Goal: Information Seeking & Learning: Understand process/instructions

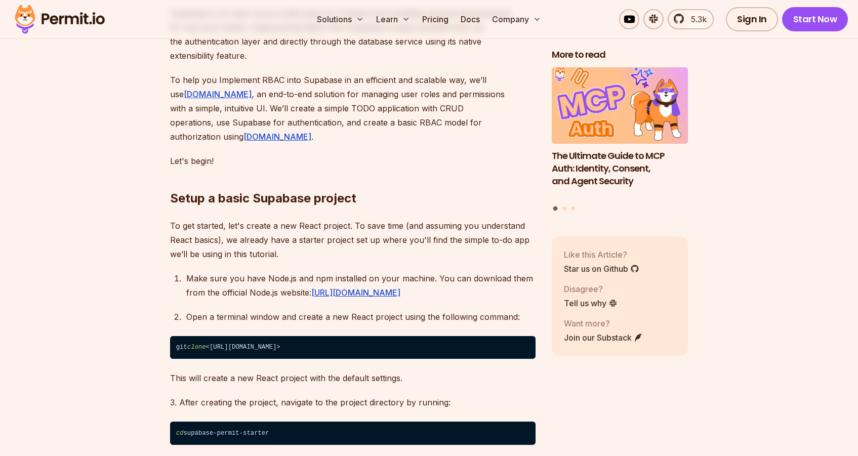
scroll to position [866, 0]
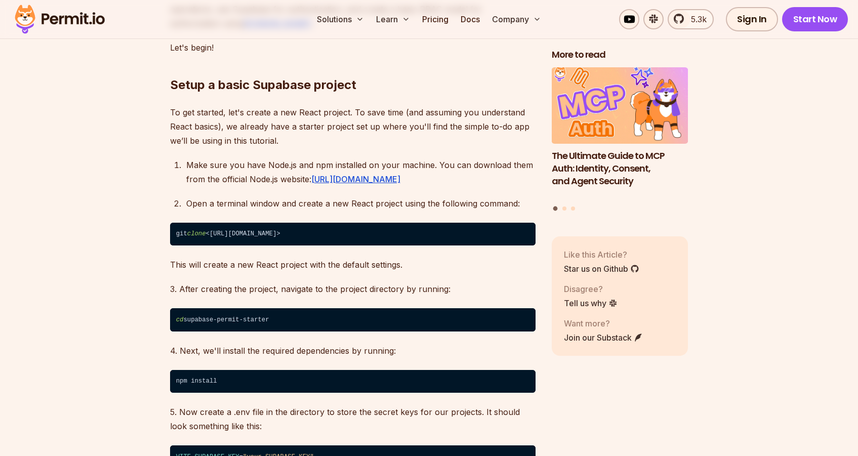
click at [312, 223] on code "git clone <[URL][DOMAIN_NAME]>" at bounding box center [353, 234] width 366 height 23
click at [235, 308] on code "cd supabase-permit-starter" at bounding box center [353, 319] width 366 height 23
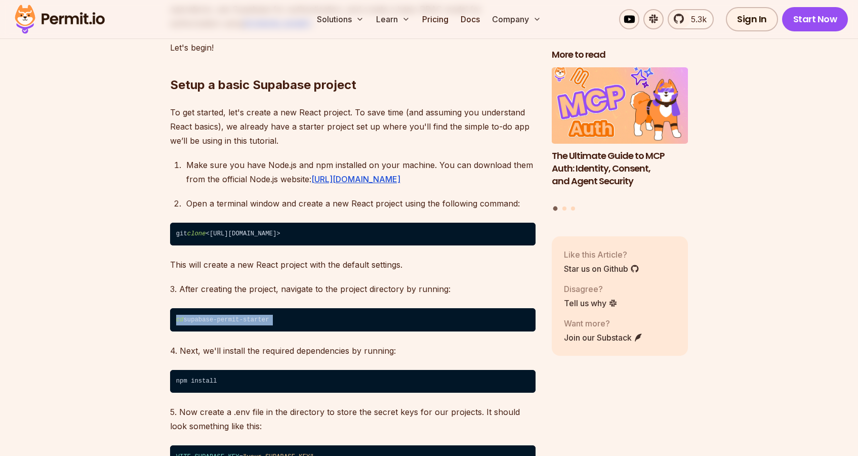
click at [235, 308] on code "cd supabase-permit-starter" at bounding box center [353, 319] width 366 height 23
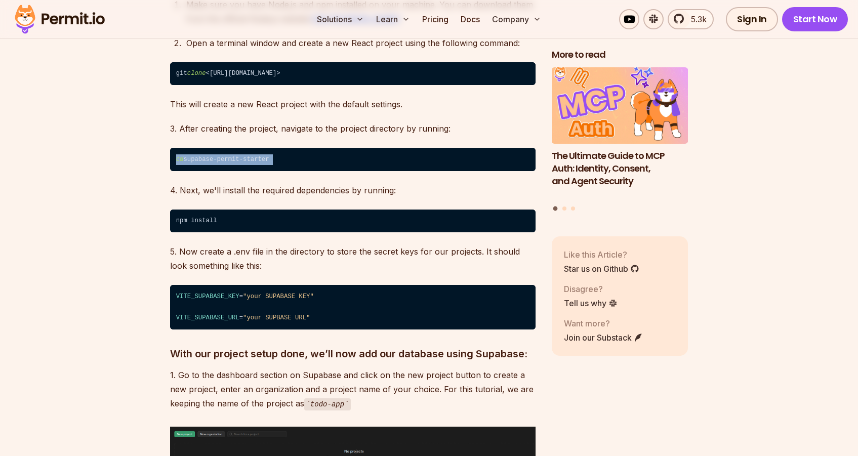
scroll to position [1030, 0]
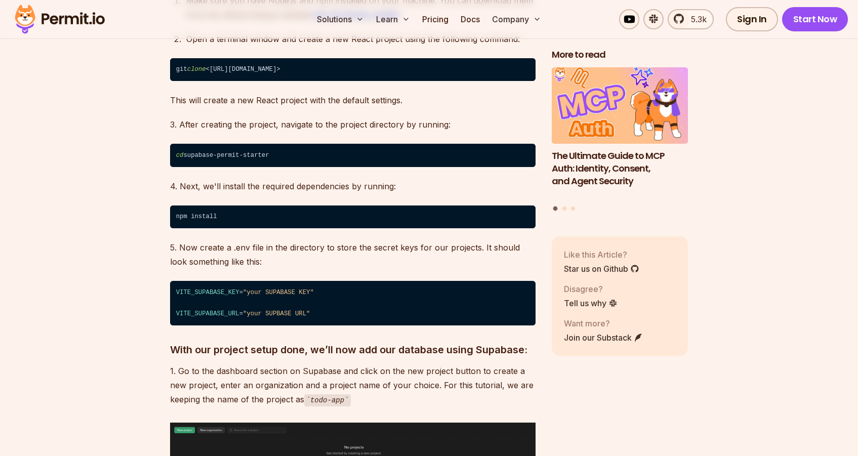
click at [263, 289] on span ""your SUPABASE KEY"" at bounding box center [278, 292] width 71 height 7
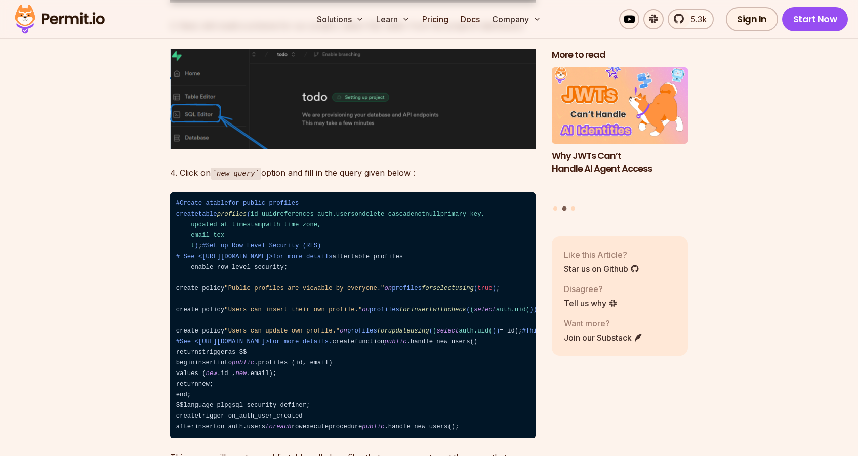
scroll to position [1868, 0]
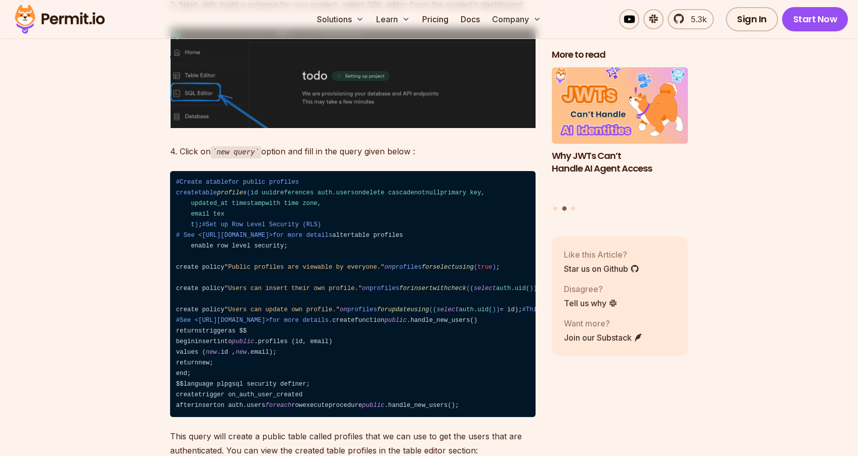
click at [238, 189] on span "profiles" at bounding box center [232, 192] width 30 height 7
click at [202, 209] on span "id uuidreferences auth.usersondelete cascadenotnullprimary key, updated_at time…" at bounding box center [330, 208] width 309 height 39
click at [200, 193] on code "#Create atablefor public profiles createtable profiles ( id uuidreferences auth…" at bounding box center [353, 294] width 366 height 247
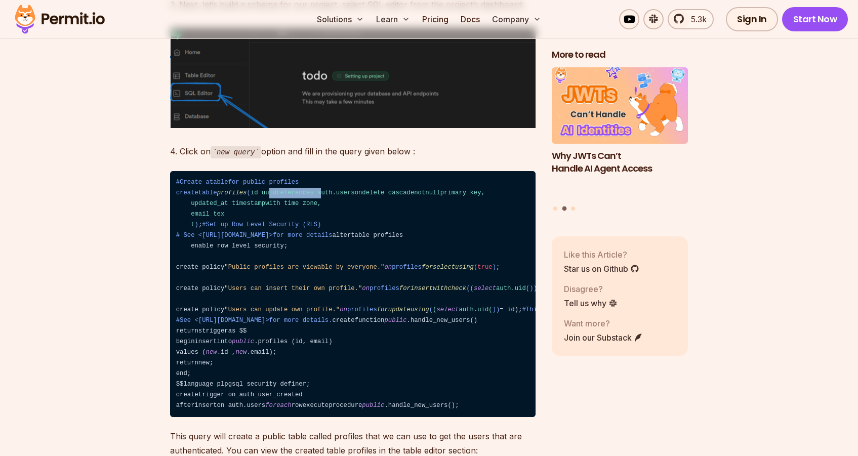
click at [200, 193] on code "#Create atablefor public profiles createtable profiles ( id uuidreferences auth…" at bounding box center [353, 294] width 366 height 247
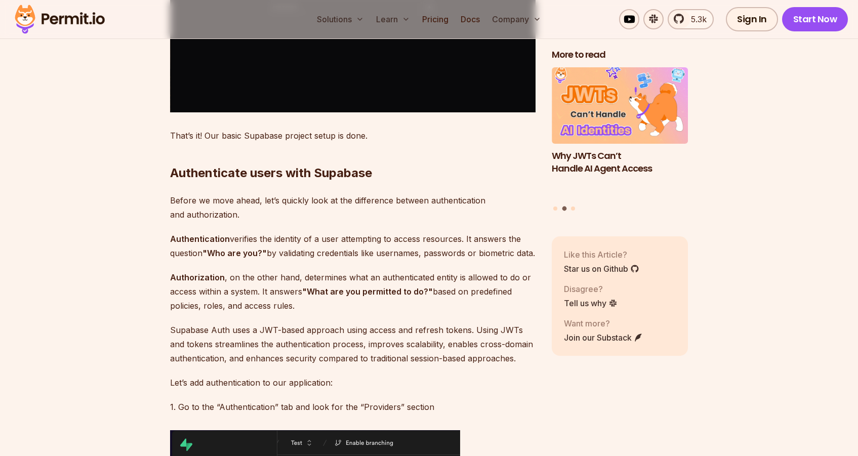
scroll to position [3464, 0]
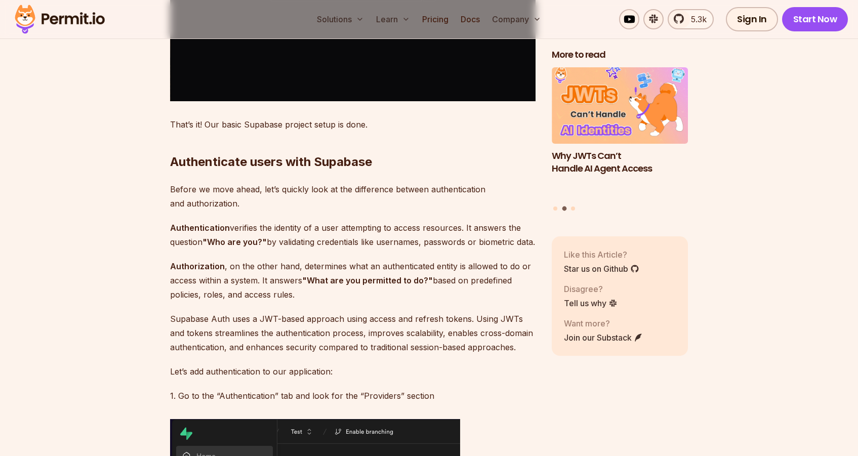
click at [297, 169] on strong "Authenticate users with Supabase" at bounding box center [271, 161] width 202 height 15
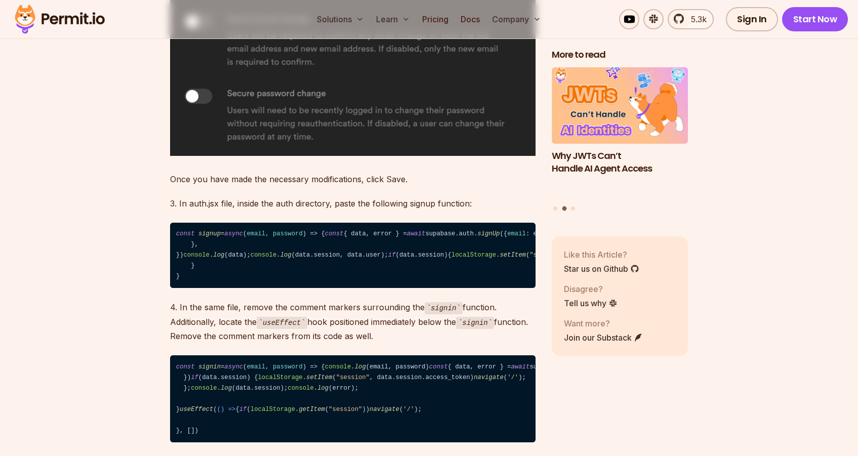
scroll to position [4375, 0]
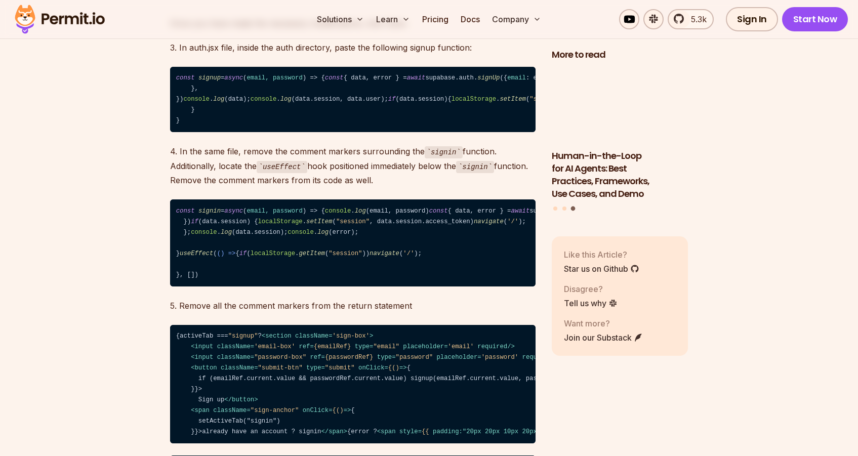
click at [630, 82] on span "options" at bounding box center [643, 77] width 26 height 7
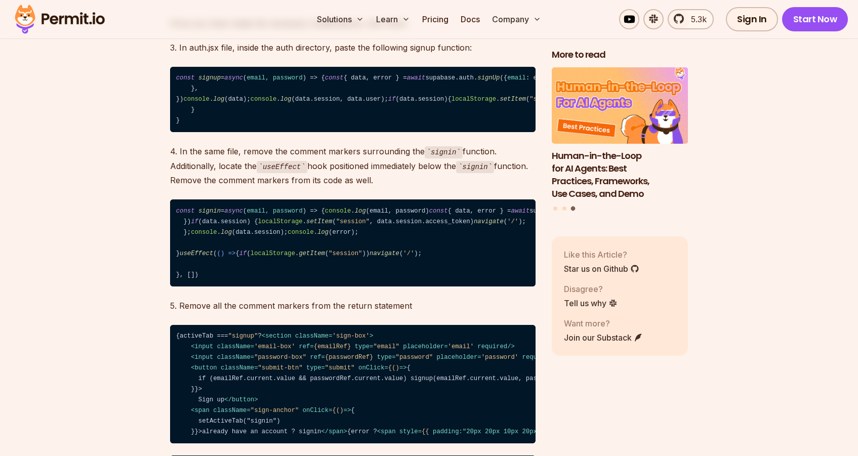
click at [630, 82] on span "options" at bounding box center [643, 77] width 26 height 7
click at [667, 82] on span "emailRedirectTo" at bounding box center [695, 77] width 56 height 7
click at [727, 82] on span "'<[URL]>'" at bounding box center [743, 77] width 33 height 7
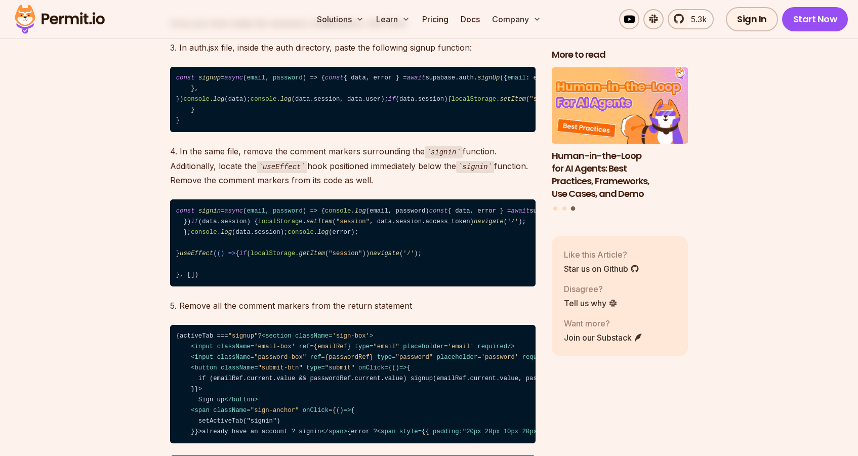
click at [727, 82] on span "'<[URL]>'" at bounding box center [743, 77] width 33 height 7
click at [630, 82] on span "options" at bounding box center [643, 77] width 26 height 7
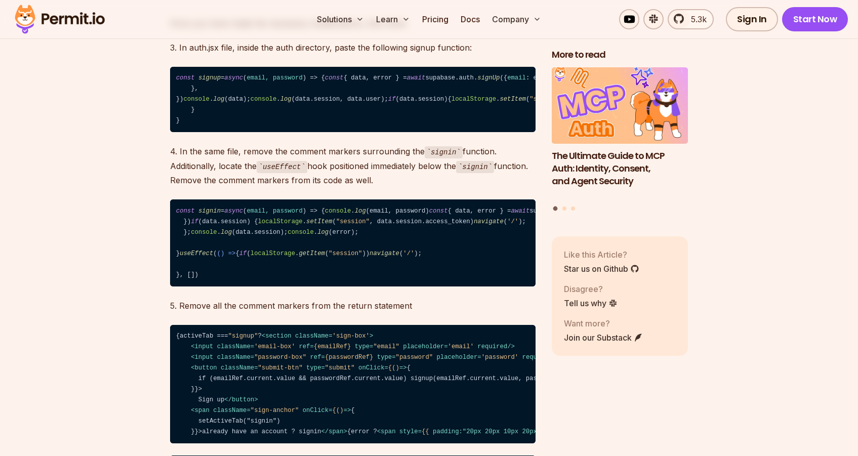
click at [667, 82] on span "emailRedirectTo" at bounding box center [695, 77] width 56 height 7
click at [727, 82] on span "'<[URL]>'" at bounding box center [743, 77] width 33 height 7
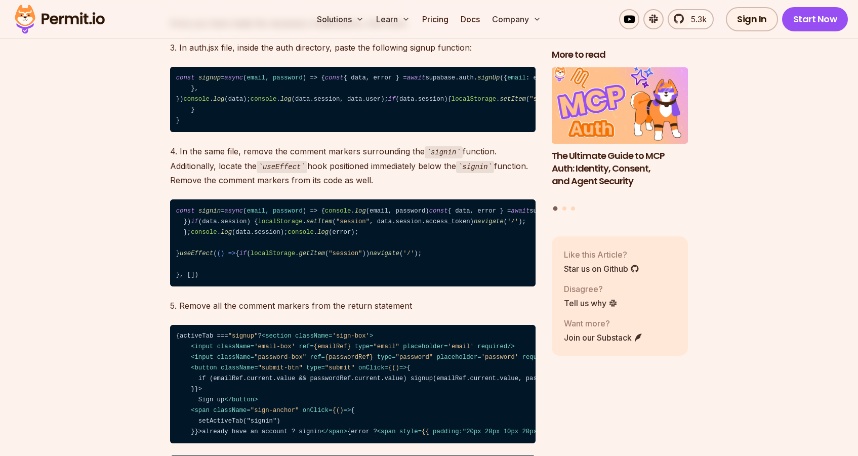
click at [727, 82] on span "'<[URL]>'" at bounding box center [743, 77] width 33 height 7
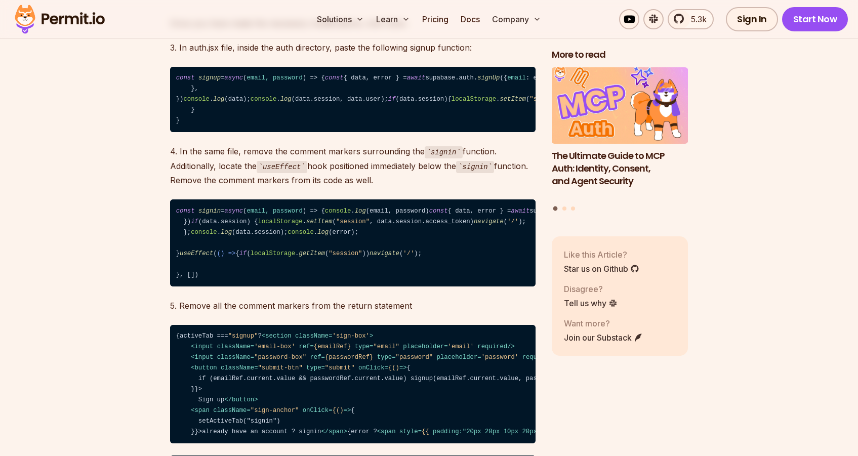
click at [727, 82] on span "'<[URL]>'" at bounding box center [743, 77] width 33 height 7
click at [356, 133] on code "const signup = async ( email, password ) => { const { data, error } = await sup…" at bounding box center [353, 100] width 366 height 66
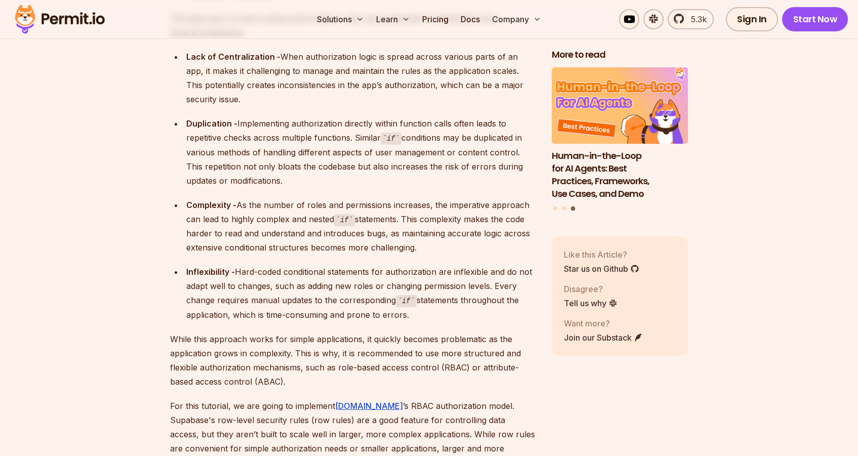
scroll to position [5716, 0]
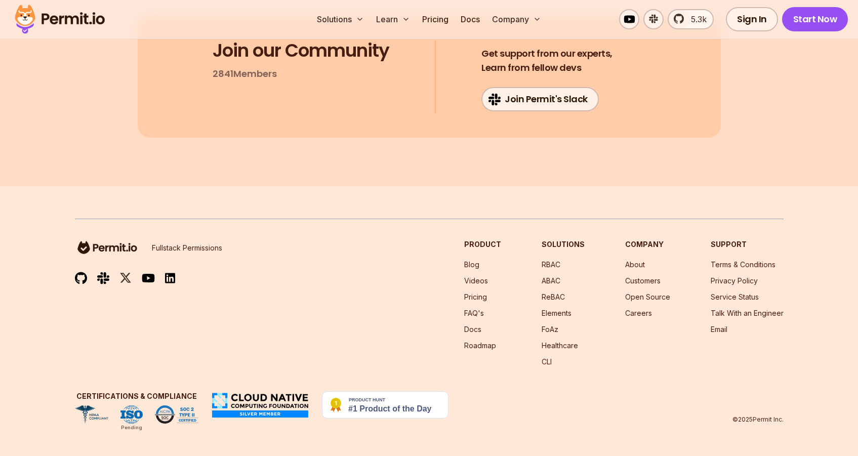
scroll to position [15442, 0]
